Goal: Register for event/course

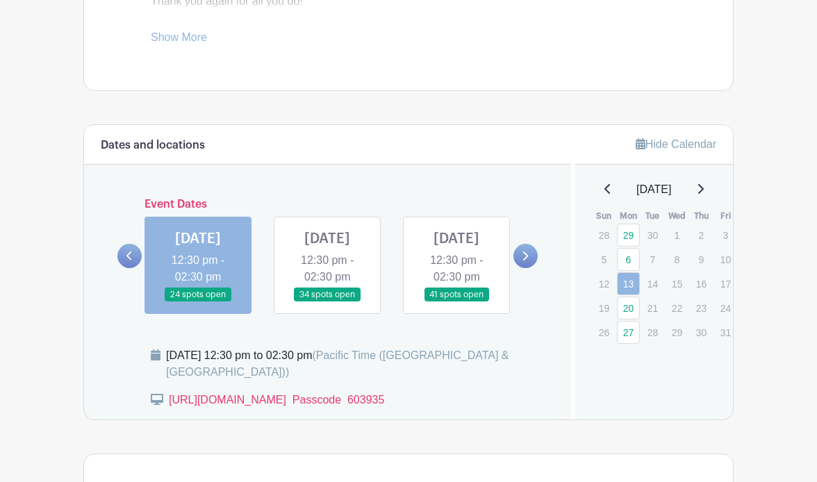
scroll to position [666, 0]
click at [457, 302] on link at bounding box center [457, 302] width 0 height 0
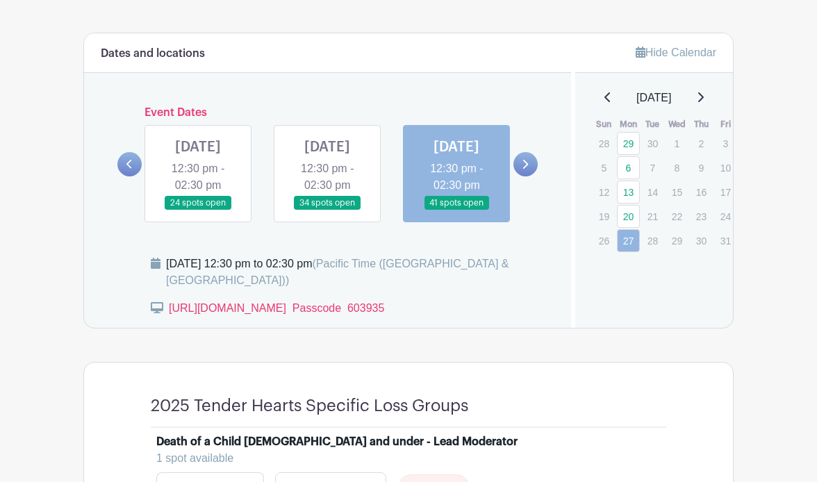
scroll to position [758, 0]
click at [528, 168] on icon at bounding box center [526, 163] width 6 height 9
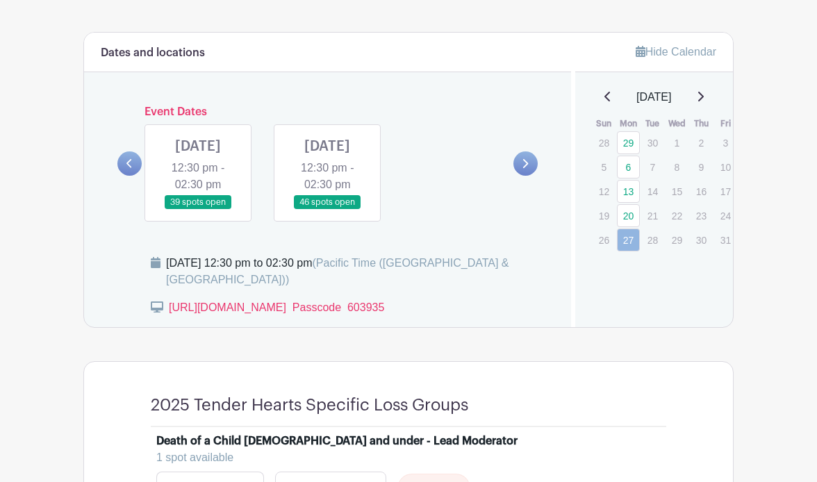
click at [327, 210] on link at bounding box center [327, 210] width 0 height 0
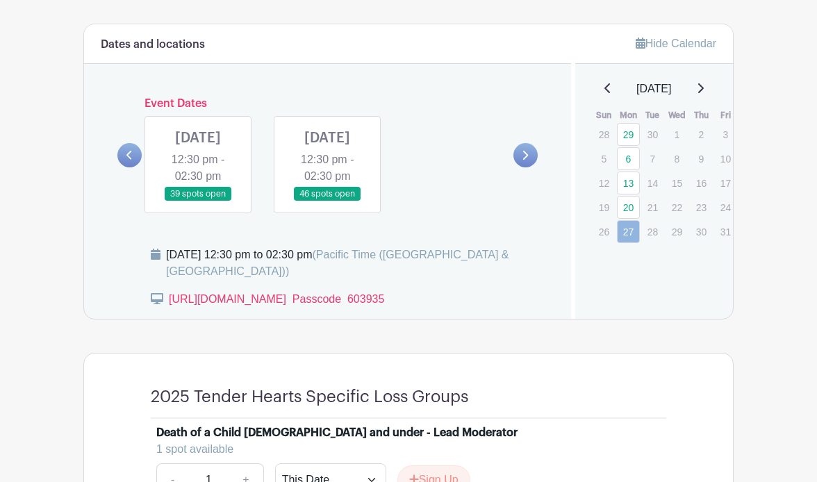
scroll to position [770, 0]
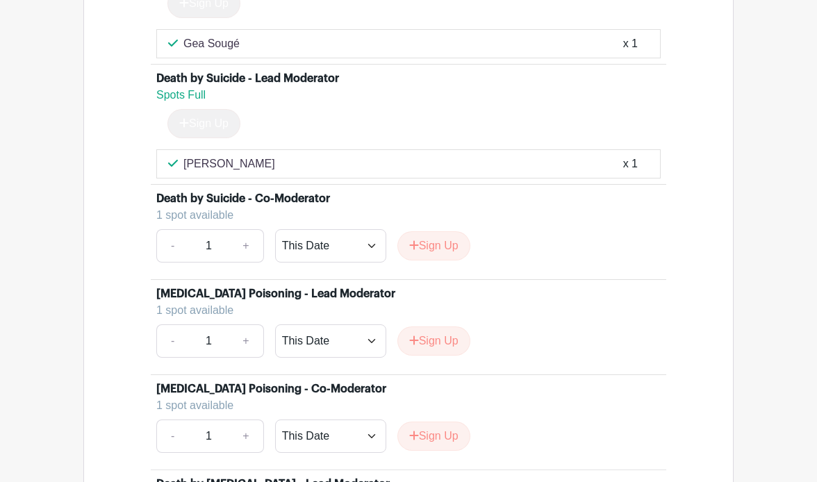
scroll to position [3697, 0]
click at [442, 260] on button "Sign Up" at bounding box center [433, 245] width 73 height 29
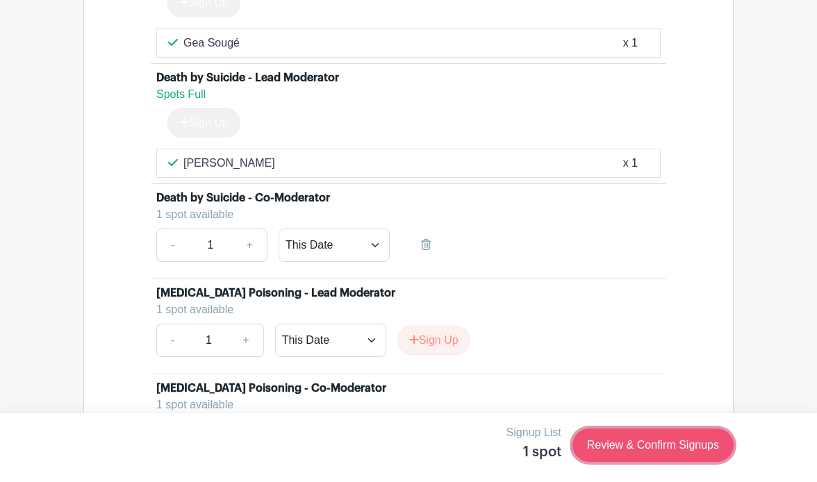
click at [630, 441] on link "Review & Confirm Signups" at bounding box center [653, 445] width 161 height 33
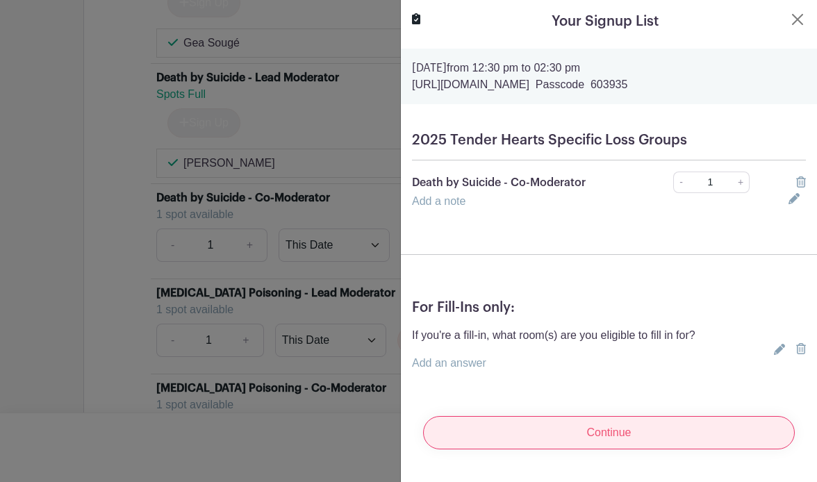
click at [633, 432] on input "Continue" at bounding box center [609, 432] width 372 height 33
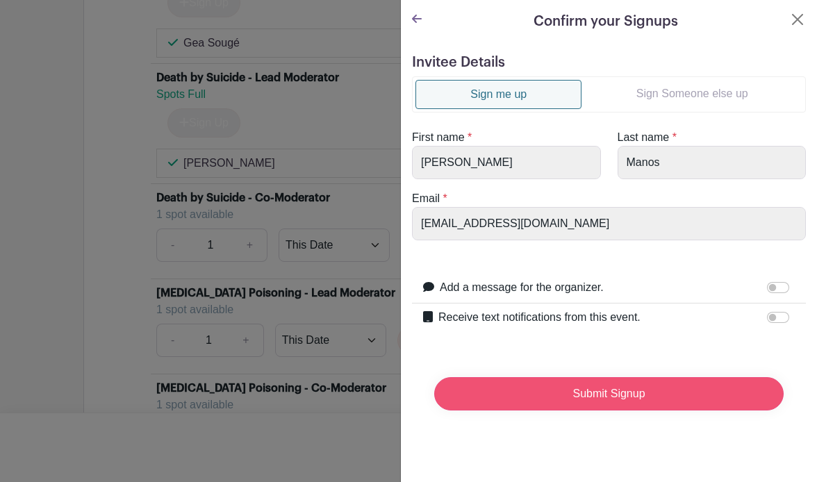
click at [603, 388] on input "Submit Signup" at bounding box center [609, 393] width 350 height 33
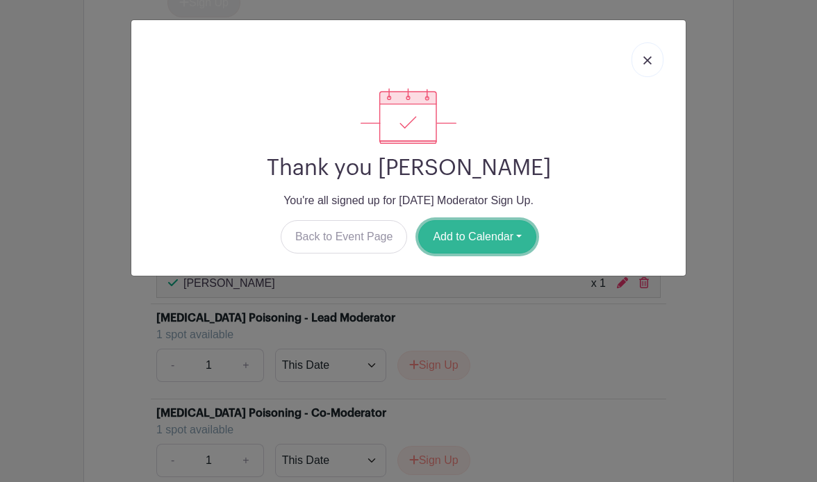
click at [452, 236] on button "Add to Calendar" at bounding box center [477, 236] width 118 height 33
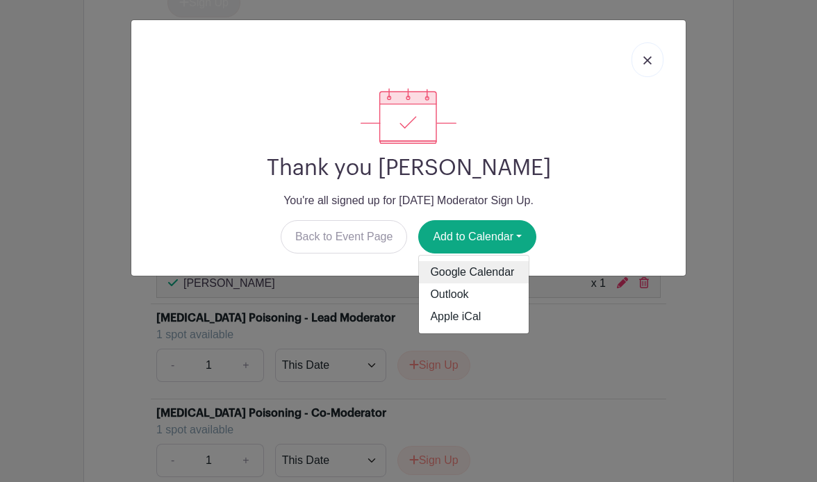
click at [430, 275] on link "Google Calendar" at bounding box center [474, 272] width 110 height 22
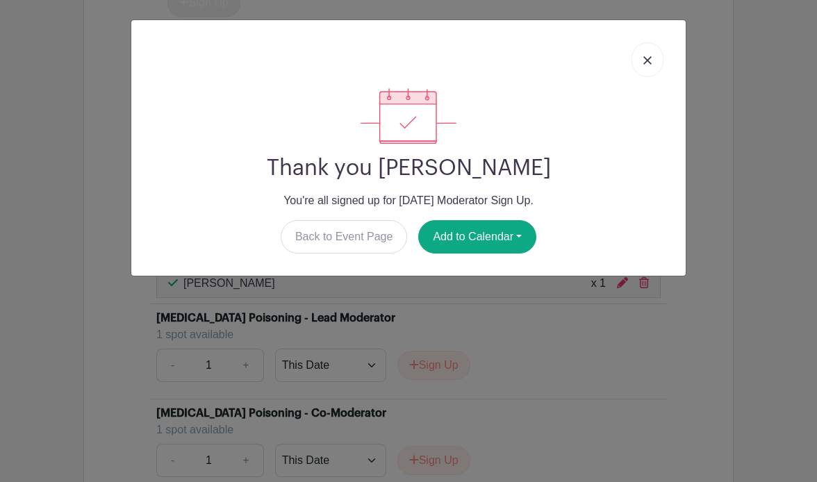
click at [650, 59] on img at bounding box center [647, 60] width 8 height 8
